Goal: Task Accomplishment & Management: Complete application form

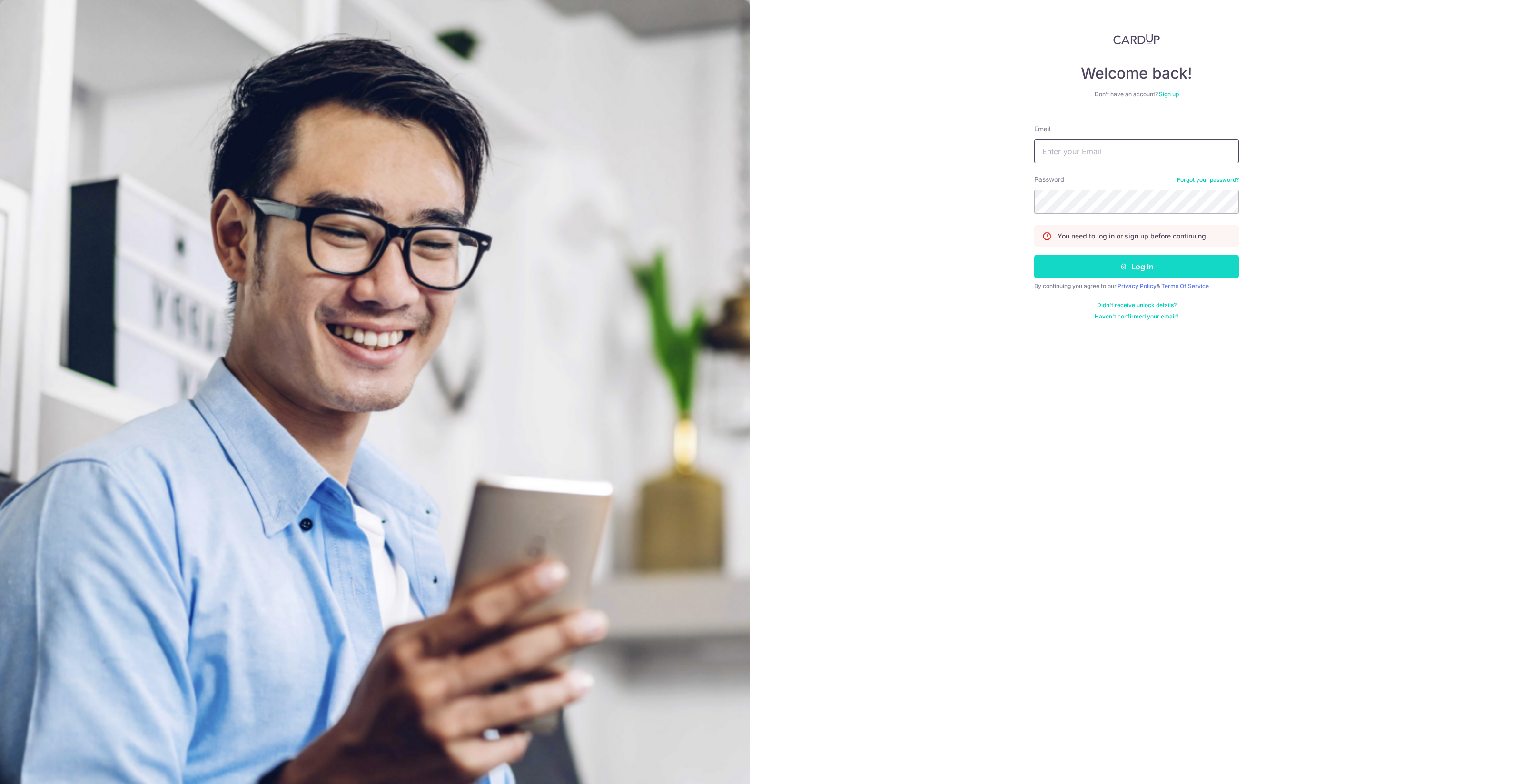
type input "[EMAIL_ADDRESS][DOMAIN_NAME]"
click at [1207, 267] on button "Log in" at bounding box center [1136, 266] width 205 height 24
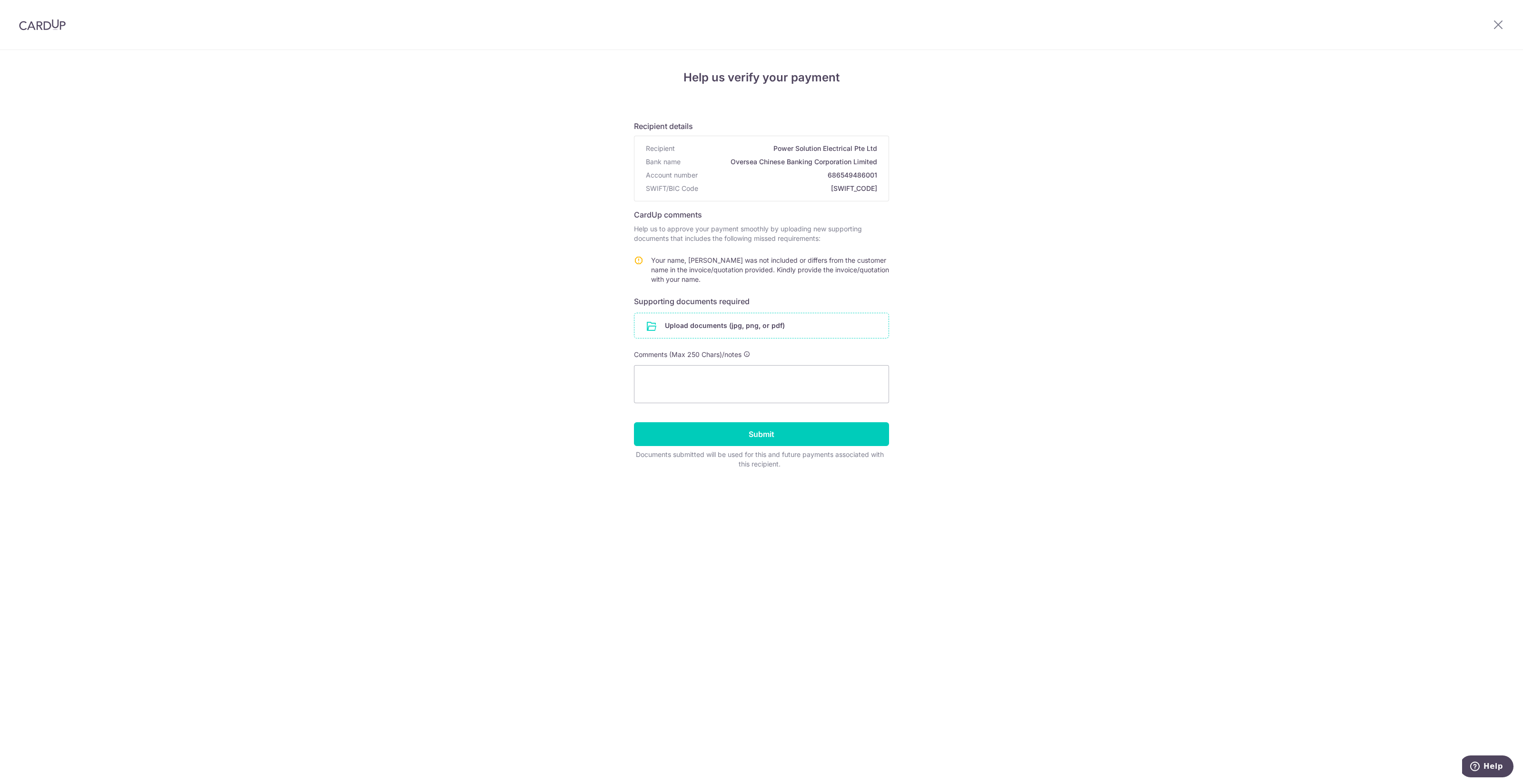
click at [738, 315] on input "file" at bounding box center [762, 325] width 254 height 25
click at [757, 332] on input "file" at bounding box center [762, 325] width 254 height 25
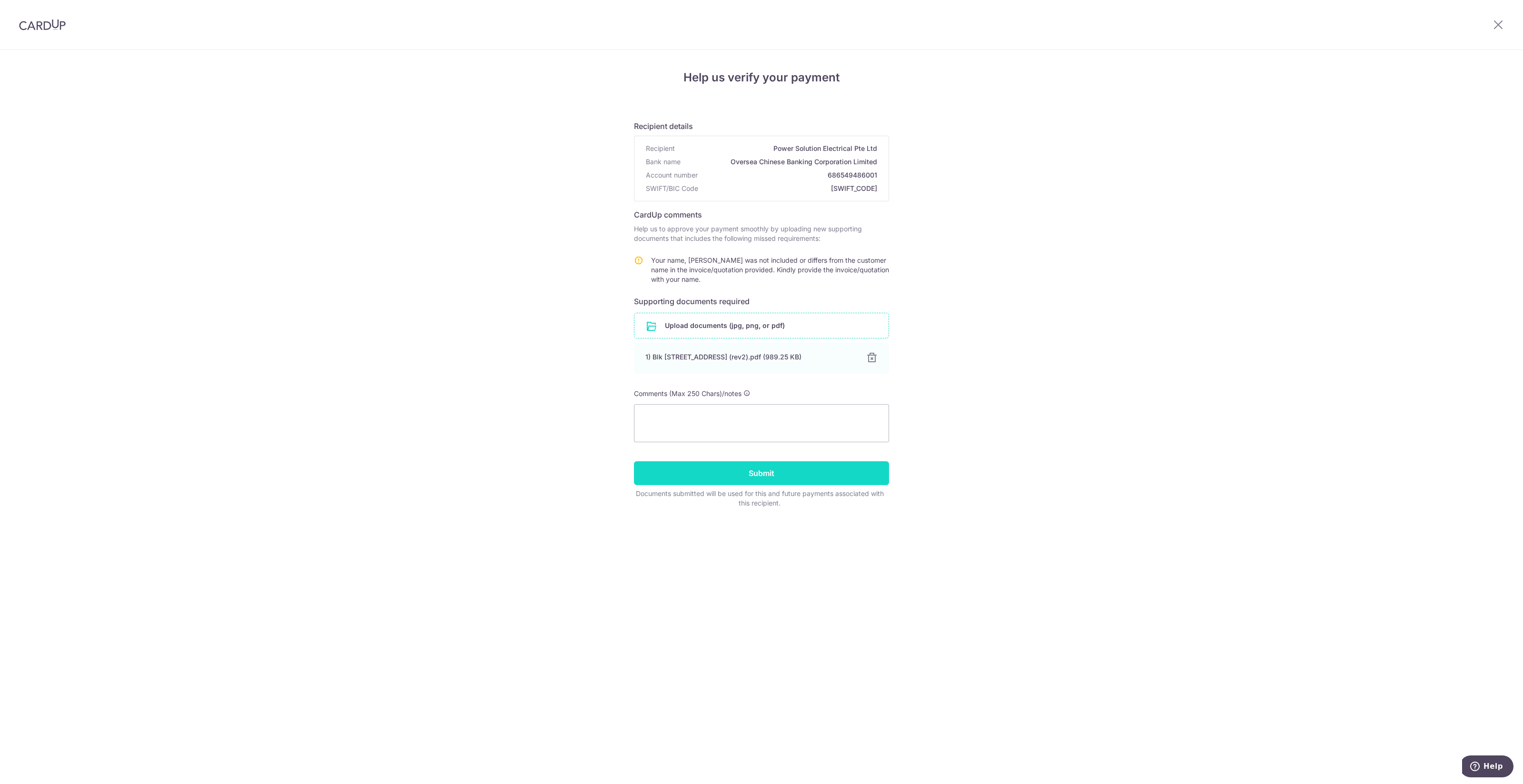
click at [731, 466] on input "Submit" at bounding box center [761, 473] width 255 height 24
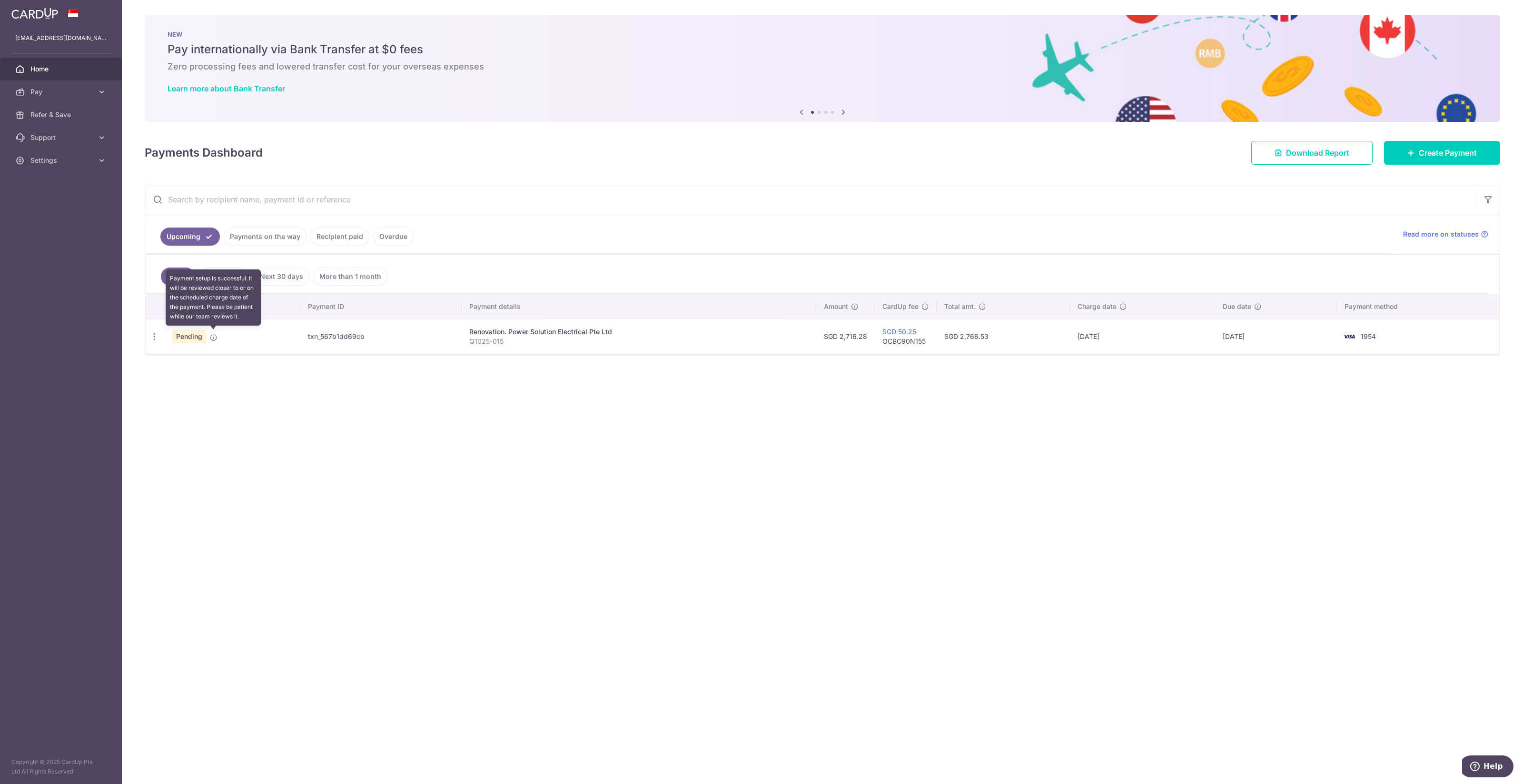
click at [213, 338] on icon at bounding box center [214, 337] width 7 height 7
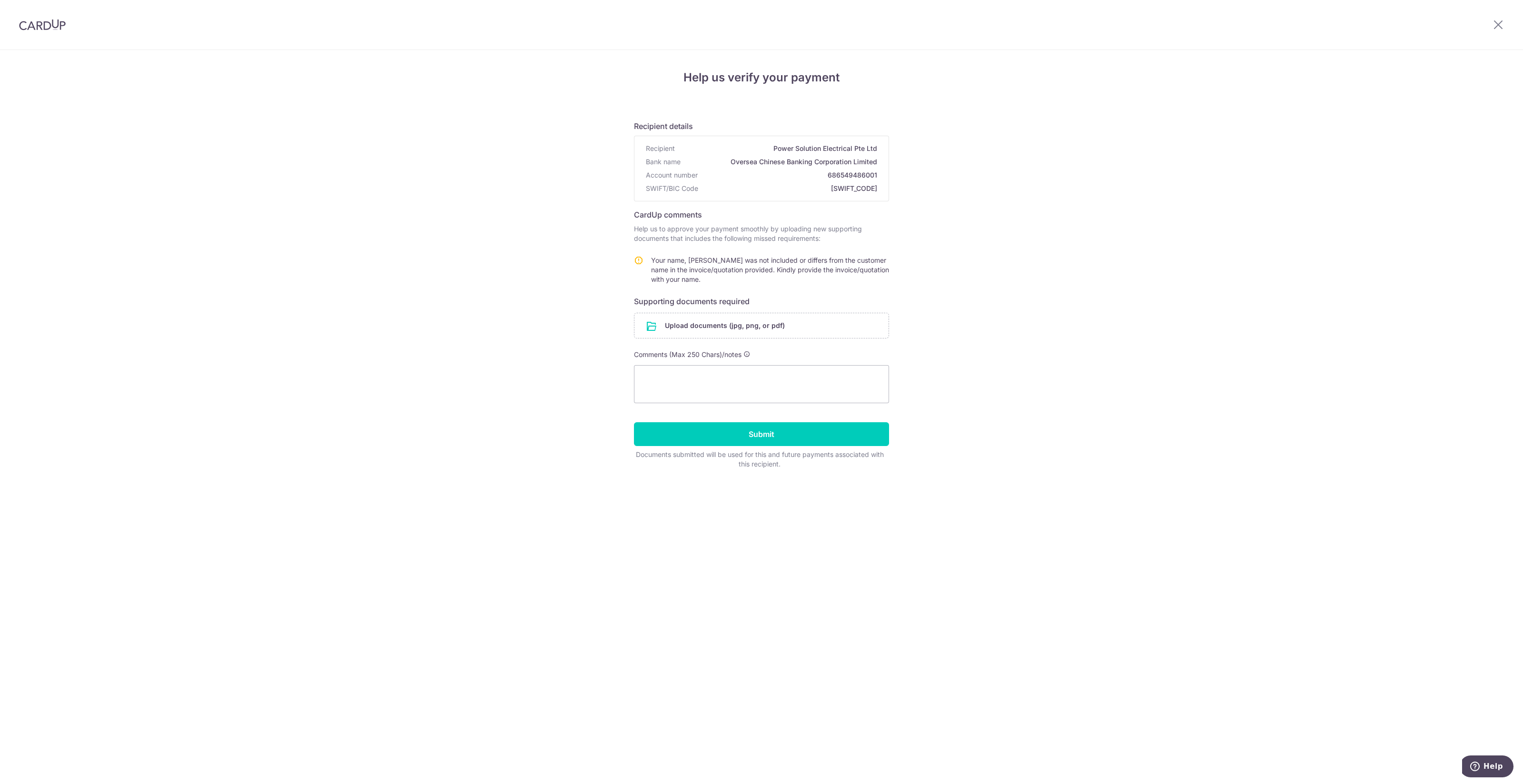
click at [683, 344] on form "Recipient details Recipient Power Solution Electrical Pte Ltd Bank name Oversea…" at bounding box center [761, 291] width 255 height 356
click at [684, 329] on input "file" at bounding box center [762, 325] width 254 height 25
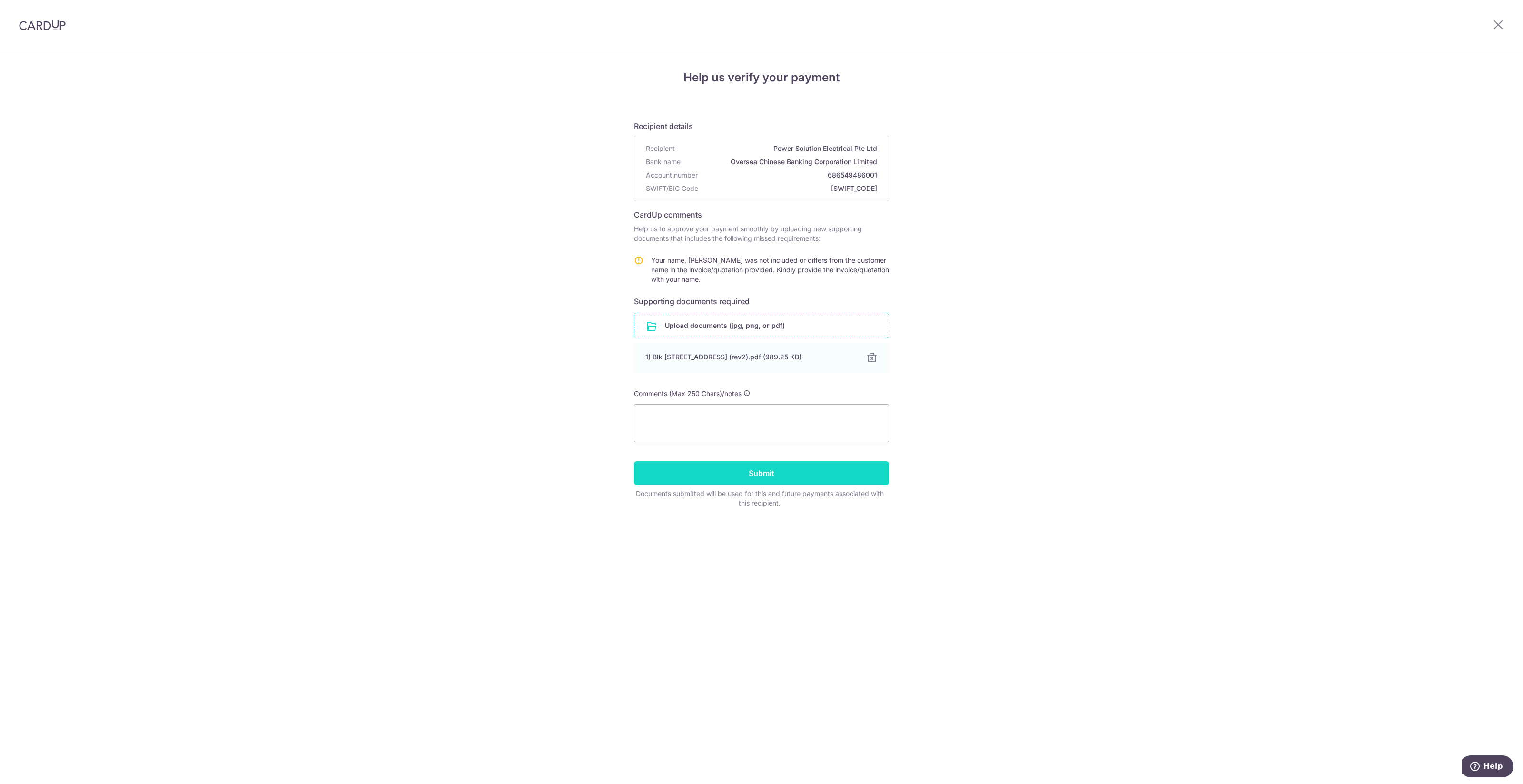
click at [713, 473] on input "Submit" at bounding box center [761, 473] width 255 height 24
